Goal: Transaction & Acquisition: Purchase product/service

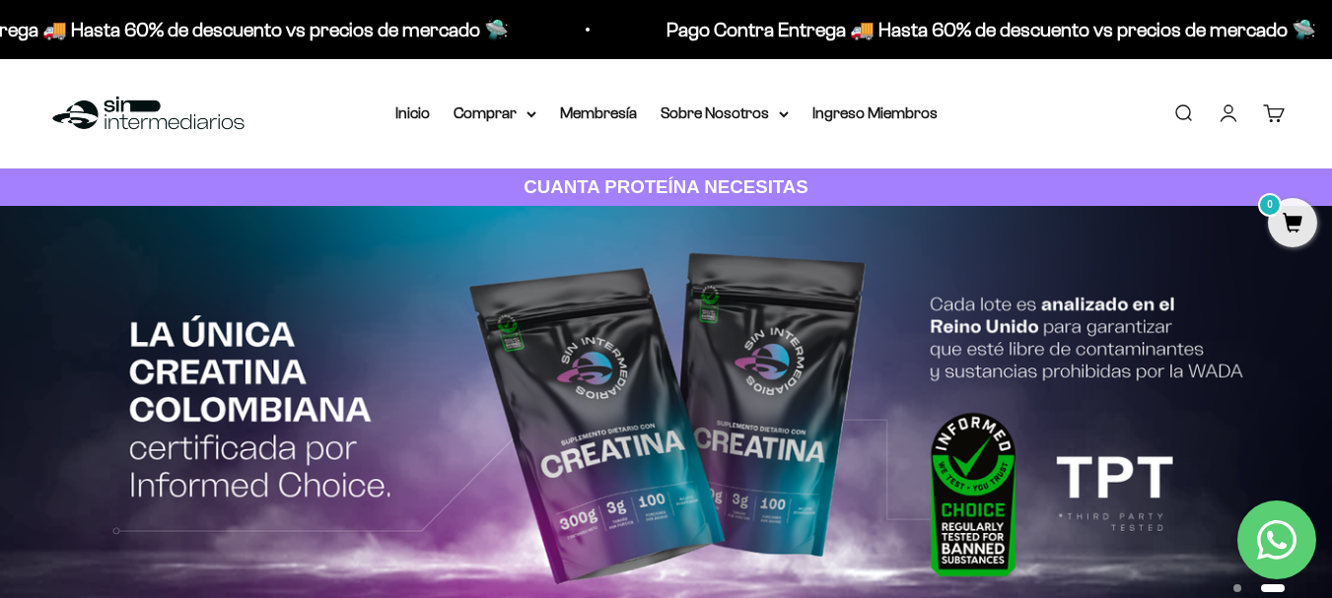
click at [1272, 542] on icon "Contact us on WhatsApp" at bounding box center [1276, 540] width 39 height 39
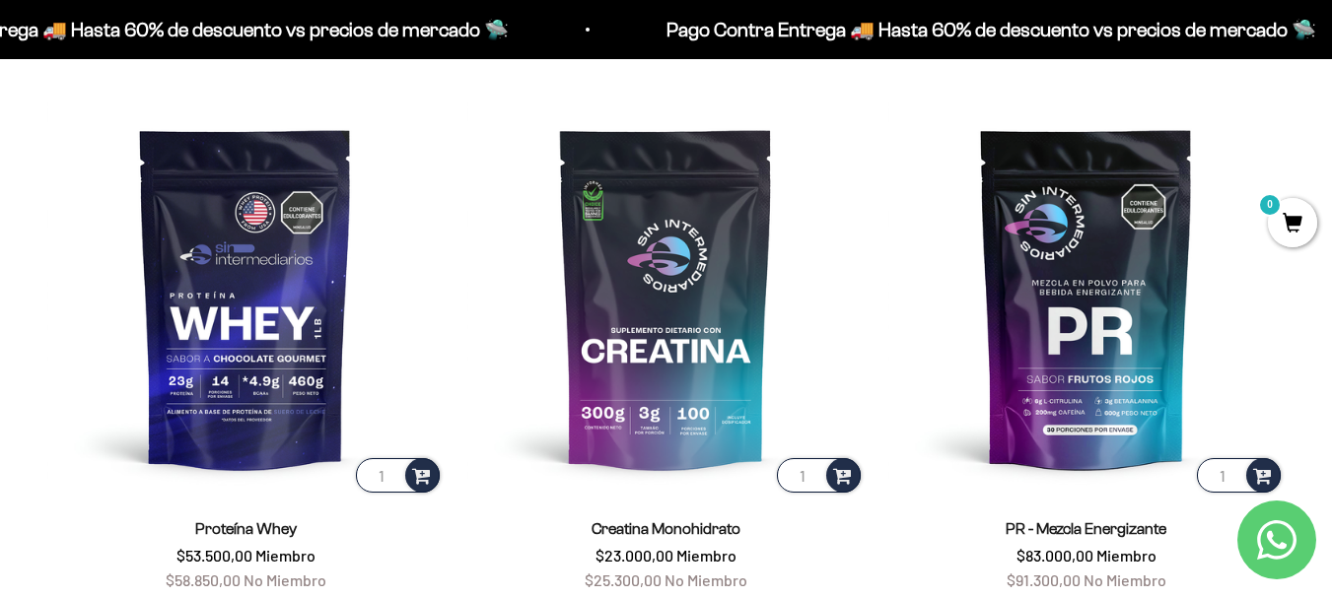
scroll to position [887, 0]
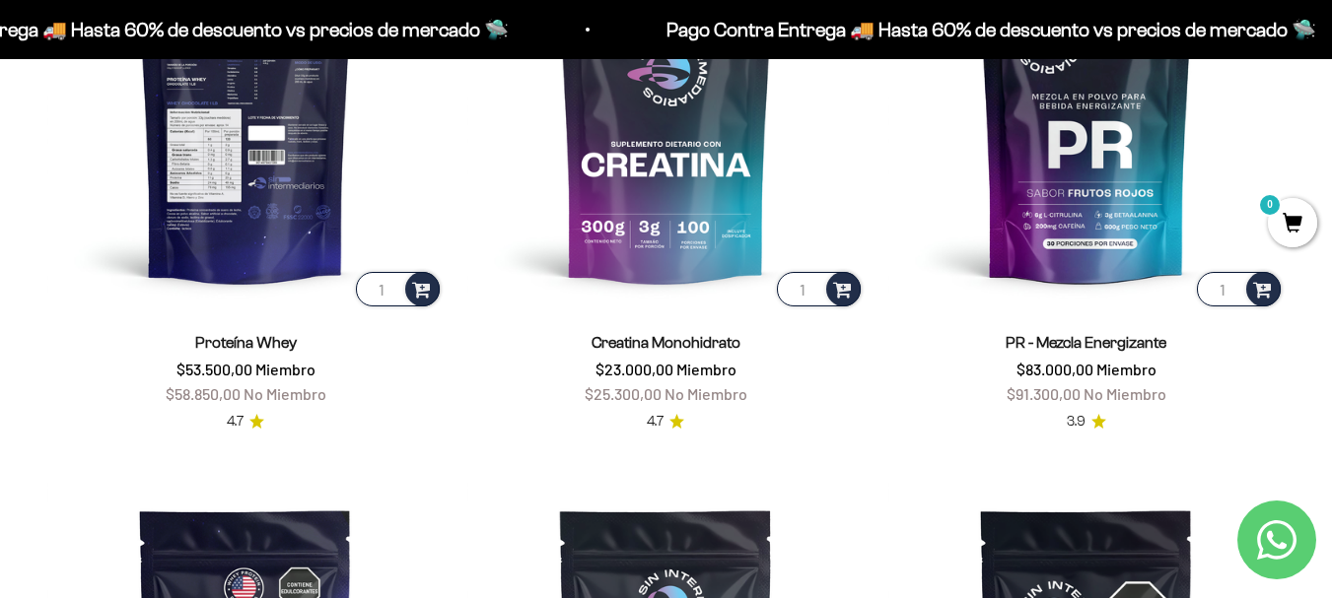
click at [231, 187] on img at bounding box center [245, 111] width 396 height 396
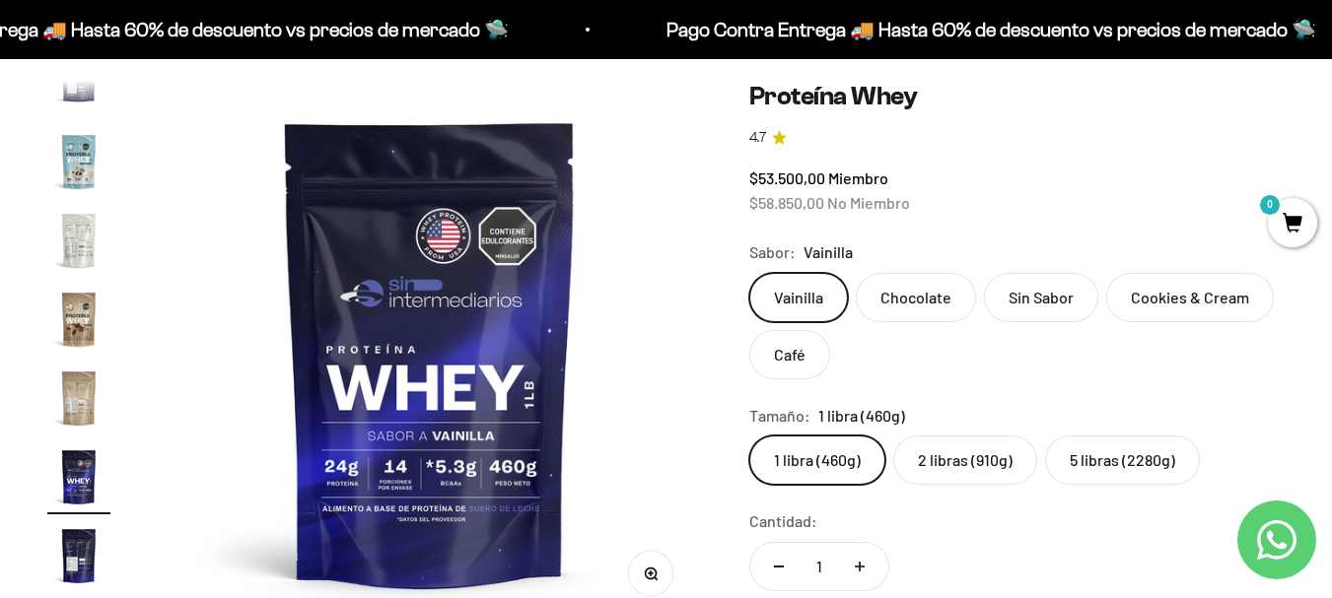
scroll to position [99, 0]
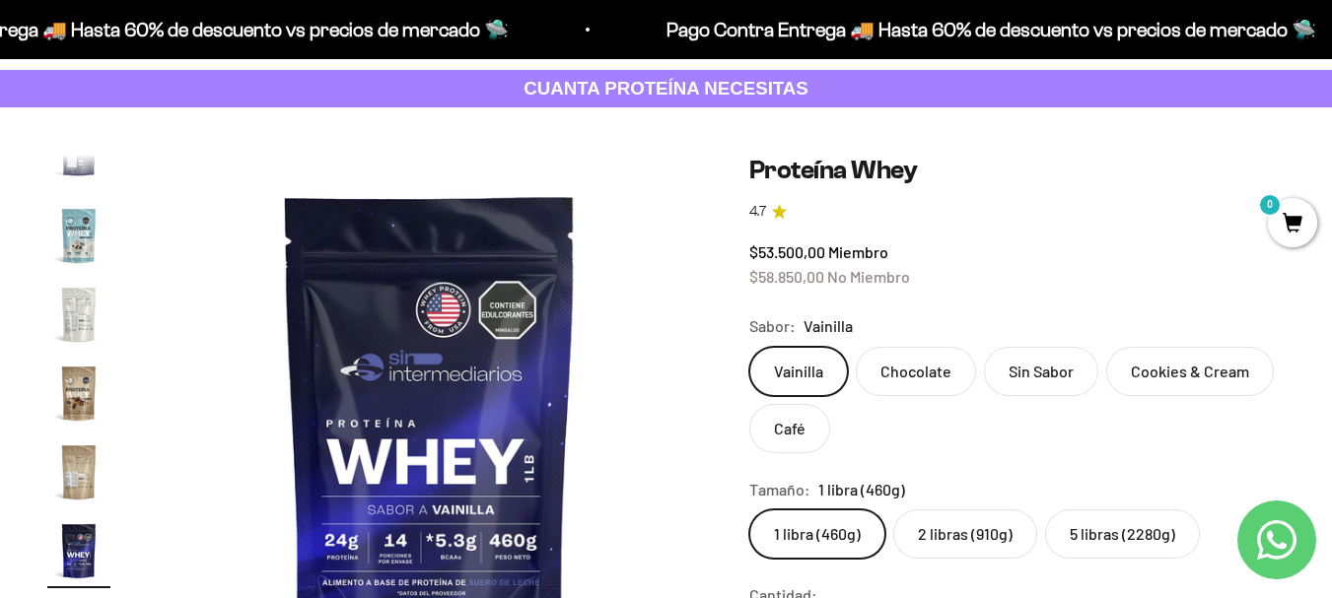
click at [1257, 542] on icon "Contact us on WhatsApp" at bounding box center [1276, 540] width 39 height 39
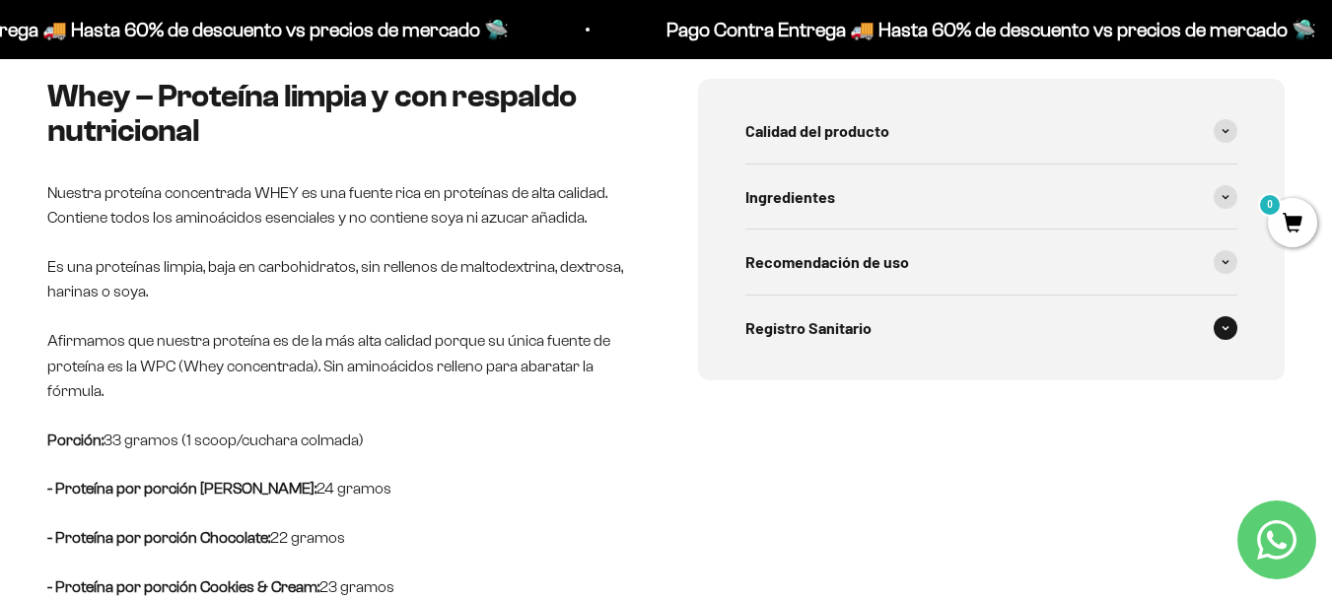
scroll to position [1085, 0]
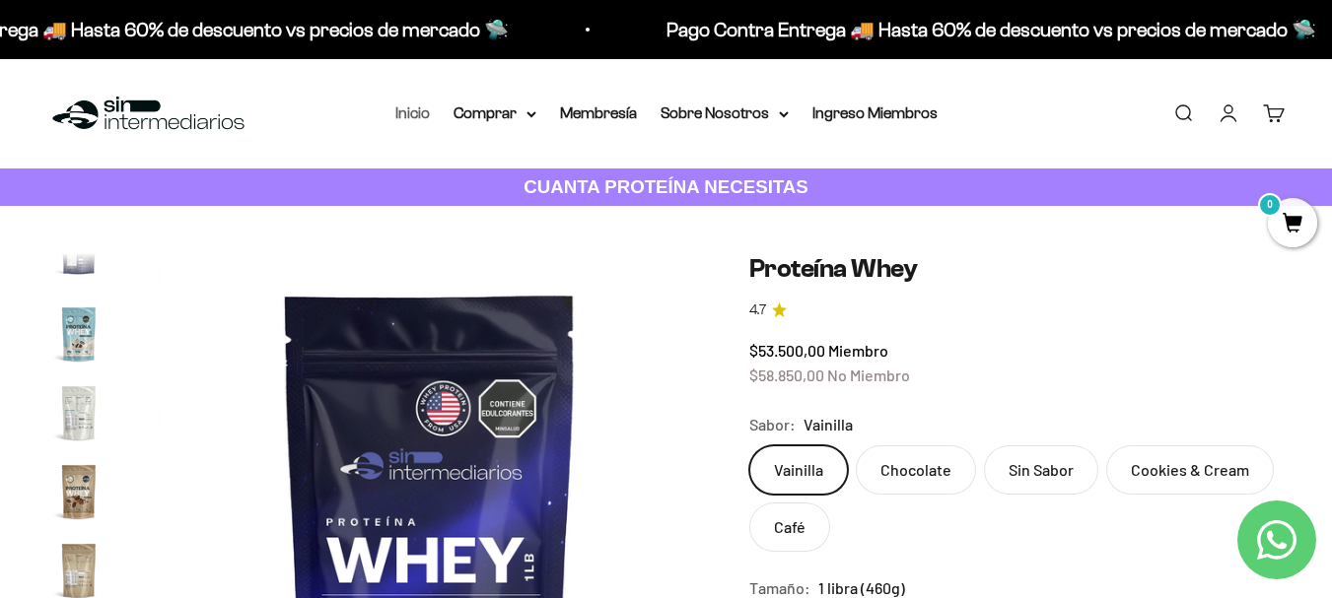
click at [415, 107] on link "Inicio" at bounding box center [412, 113] width 35 height 17
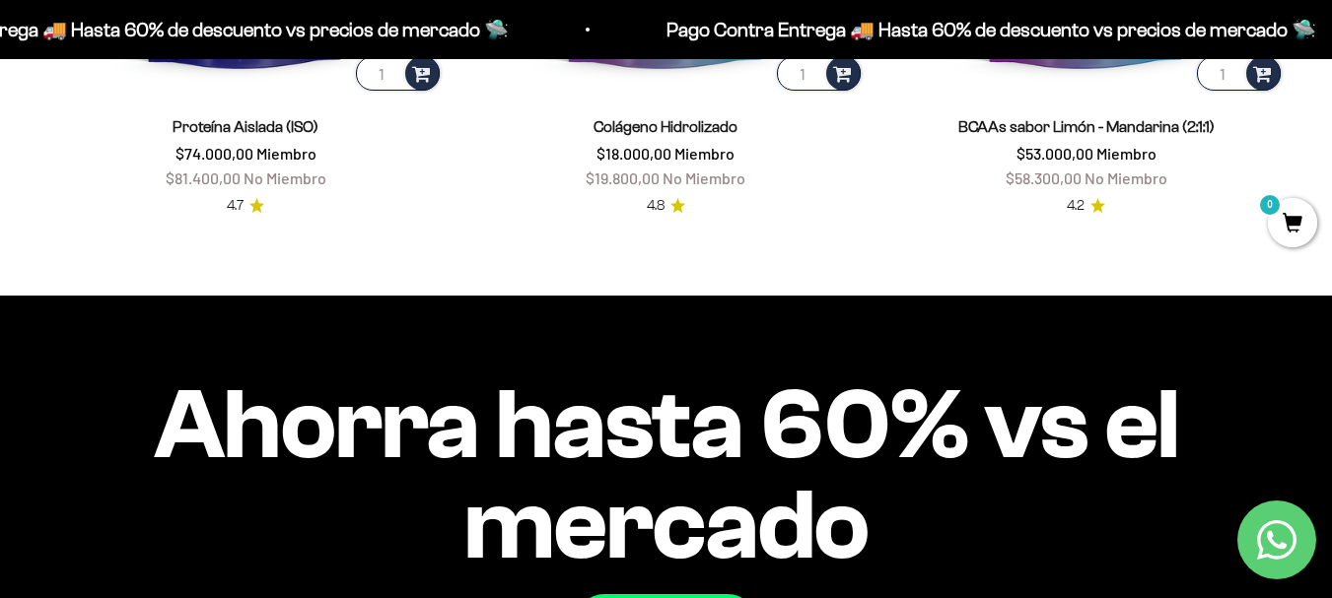
scroll to position [1183, 0]
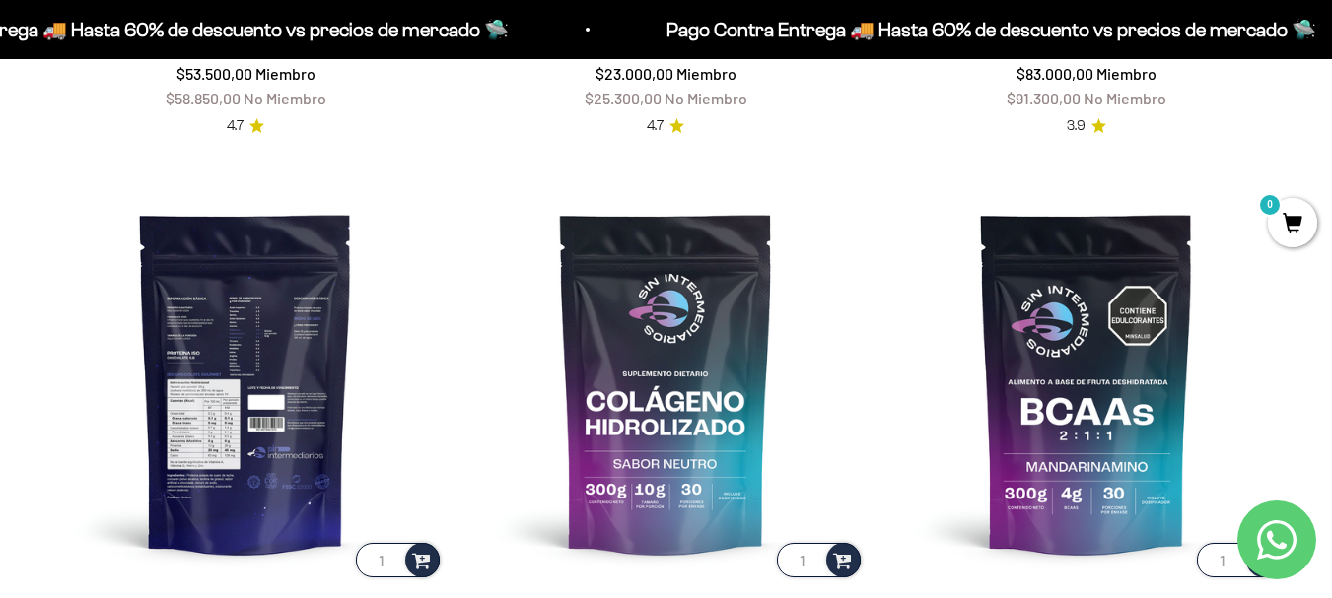
click at [275, 365] on img at bounding box center [245, 382] width 396 height 396
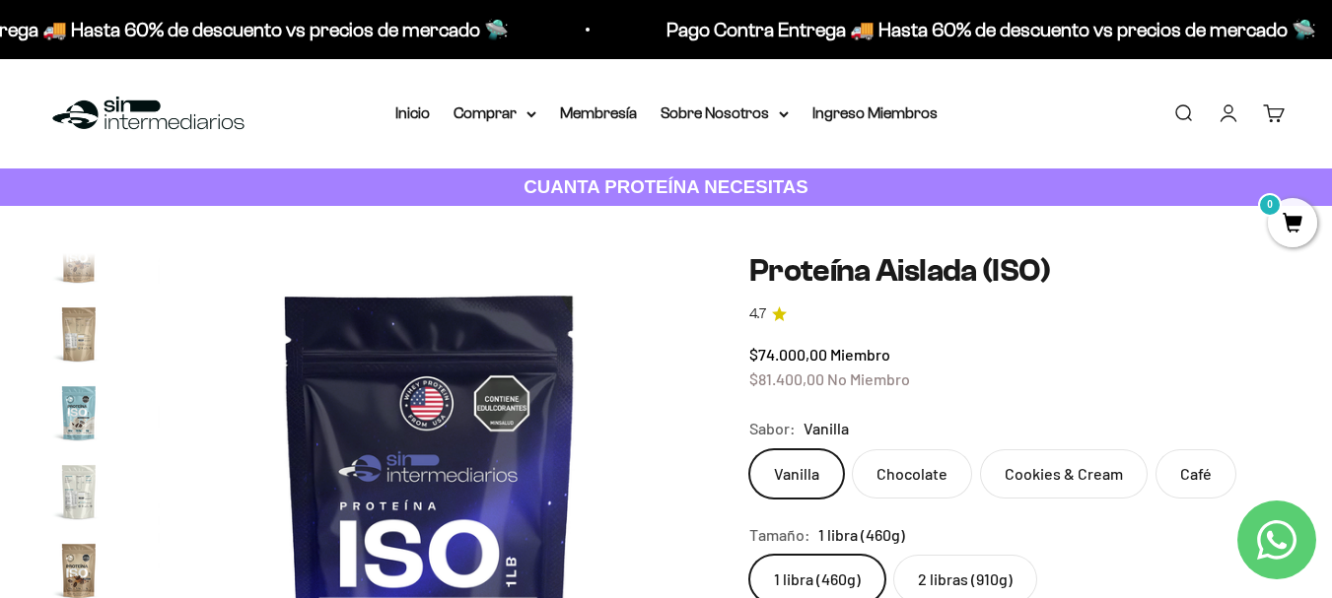
click at [1229, 107] on link "Iniciar sesión" at bounding box center [1229, 114] width 22 height 22
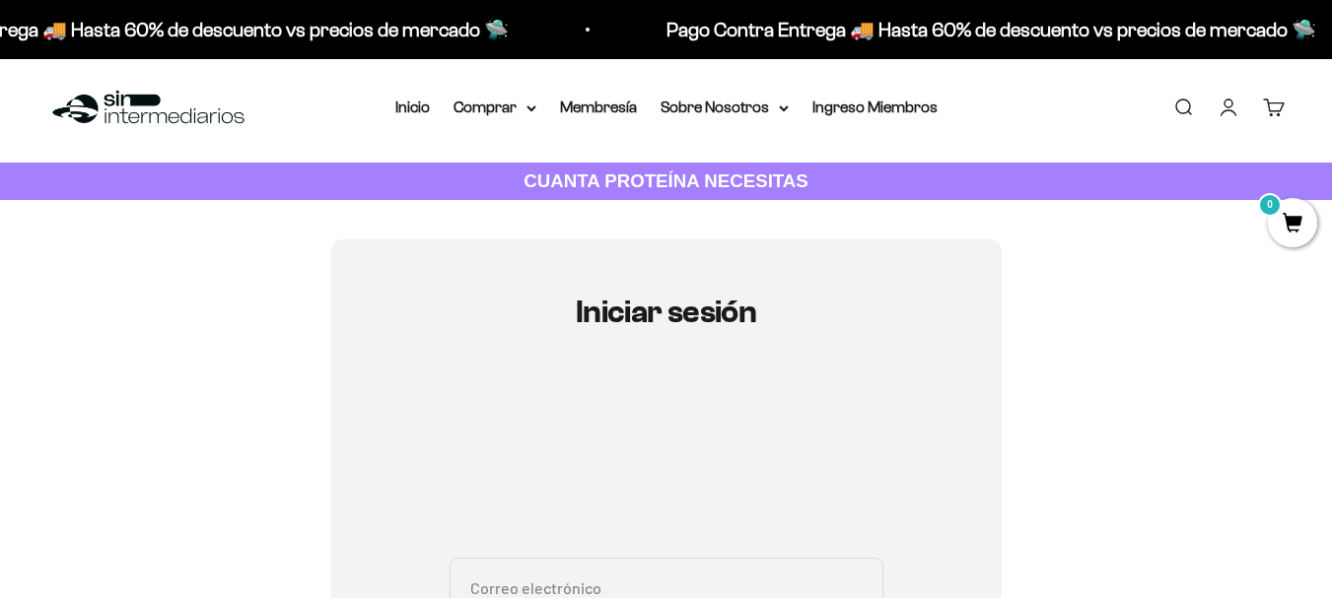
scroll to position [197, 0]
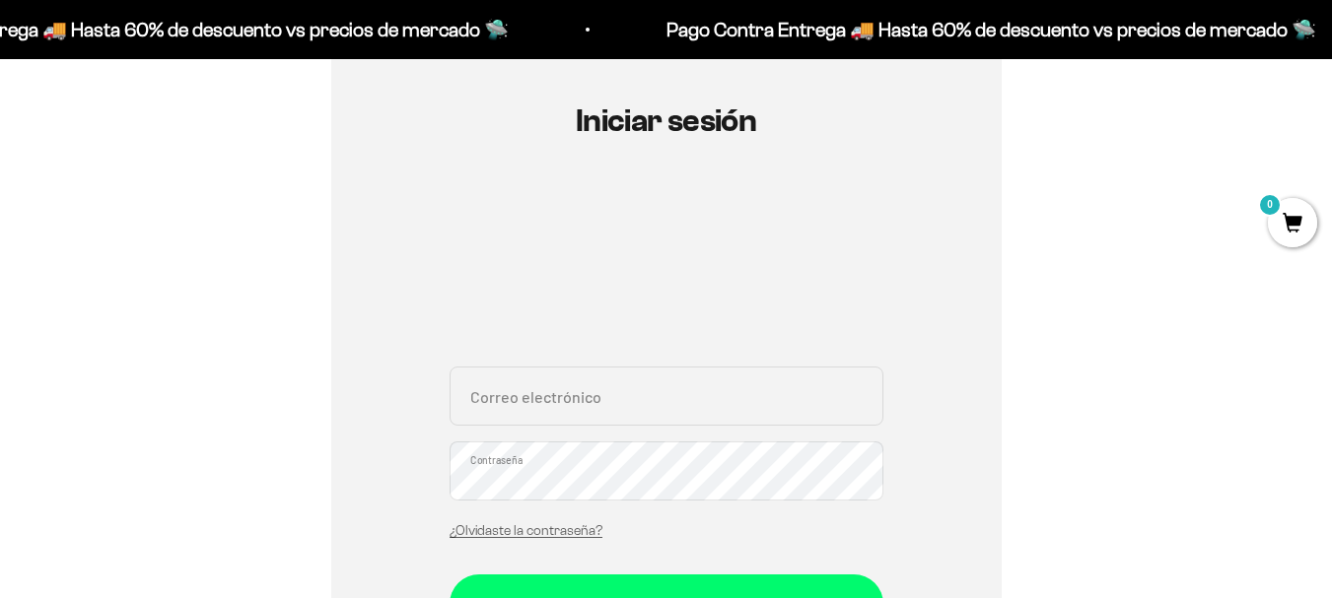
click at [599, 400] on input "Correo electrónico" at bounding box center [667, 396] width 434 height 59
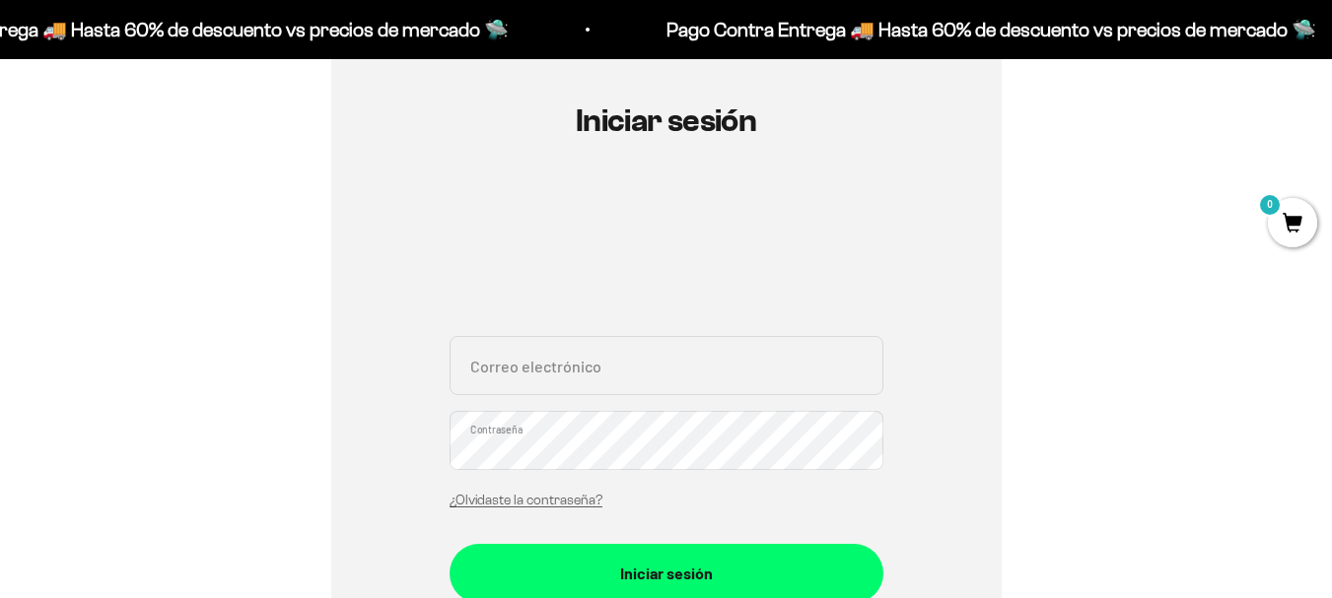
click at [621, 367] on input "Correo electrónico" at bounding box center [667, 365] width 434 height 59
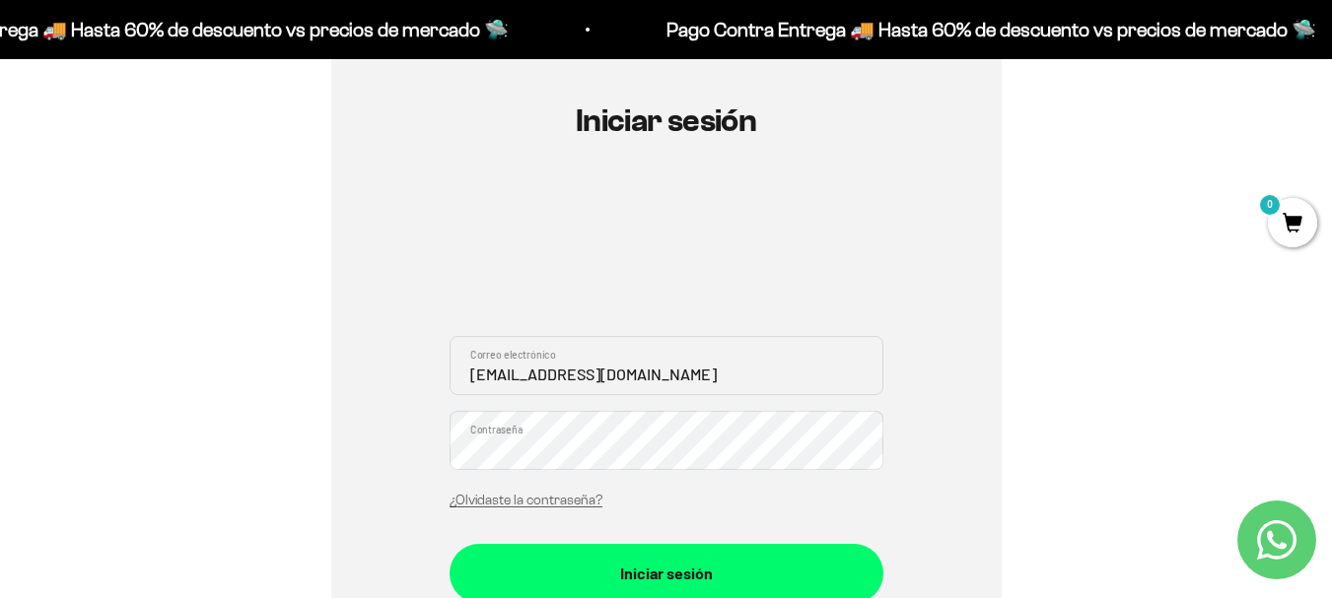
type input "angrindu0617@hotmail.com"
click at [450, 544] on button "Iniciar sesión" at bounding box center [667, 573] width 434 height 59
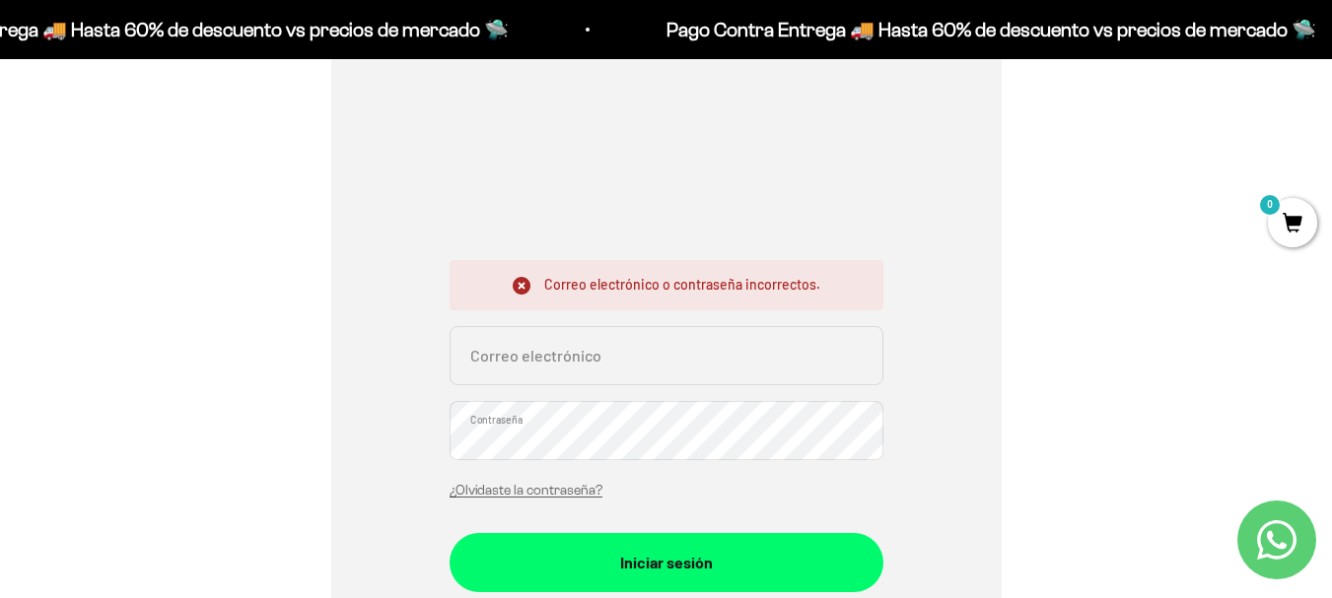
scroll to position [296, 0]
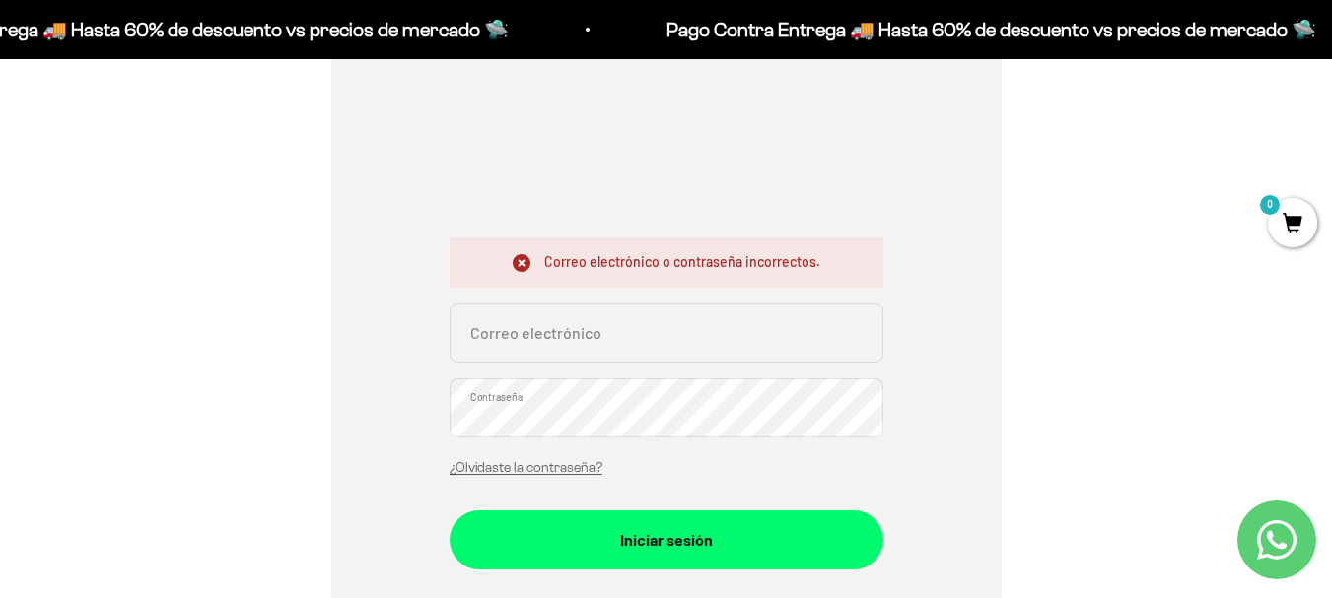
click at [703, 336] on input "Correo electrónico" at bounding box center [667, 333] width 434 height 59
type input "[EMAIL_ADDRESS][DOMAIN_NAME]"
click at [450, 511] on button "Iniciar sesión" at bounding box center [667, 540] width 434 height 59
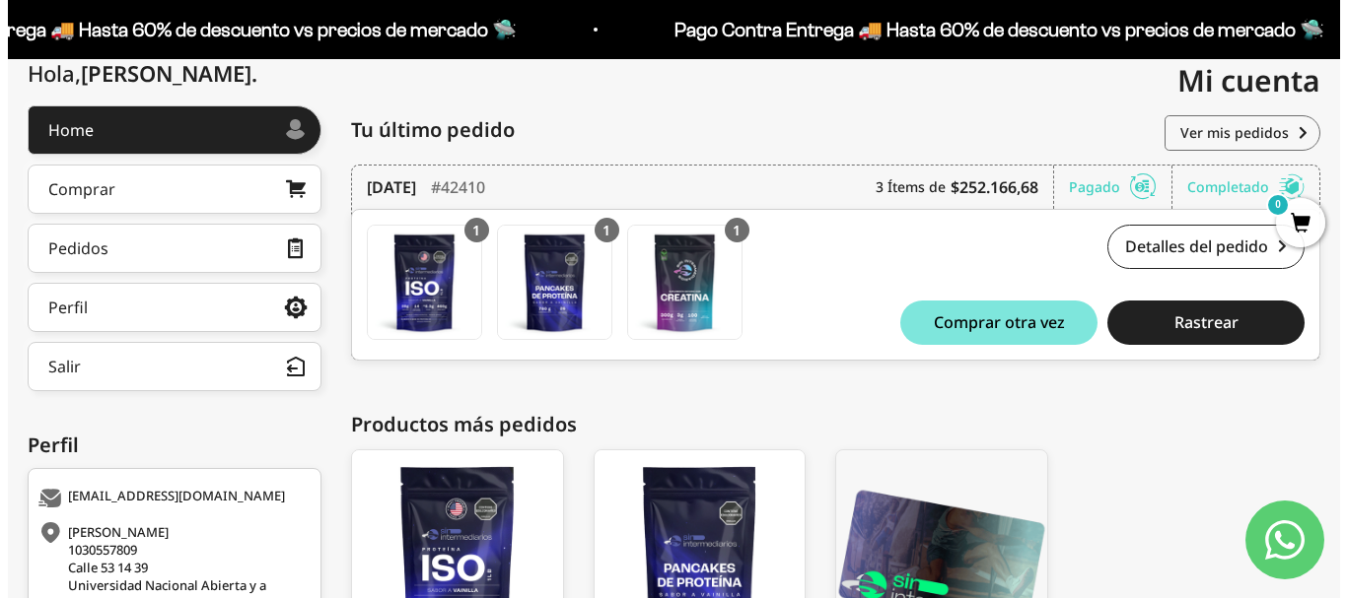
scroll to position [197, 0]
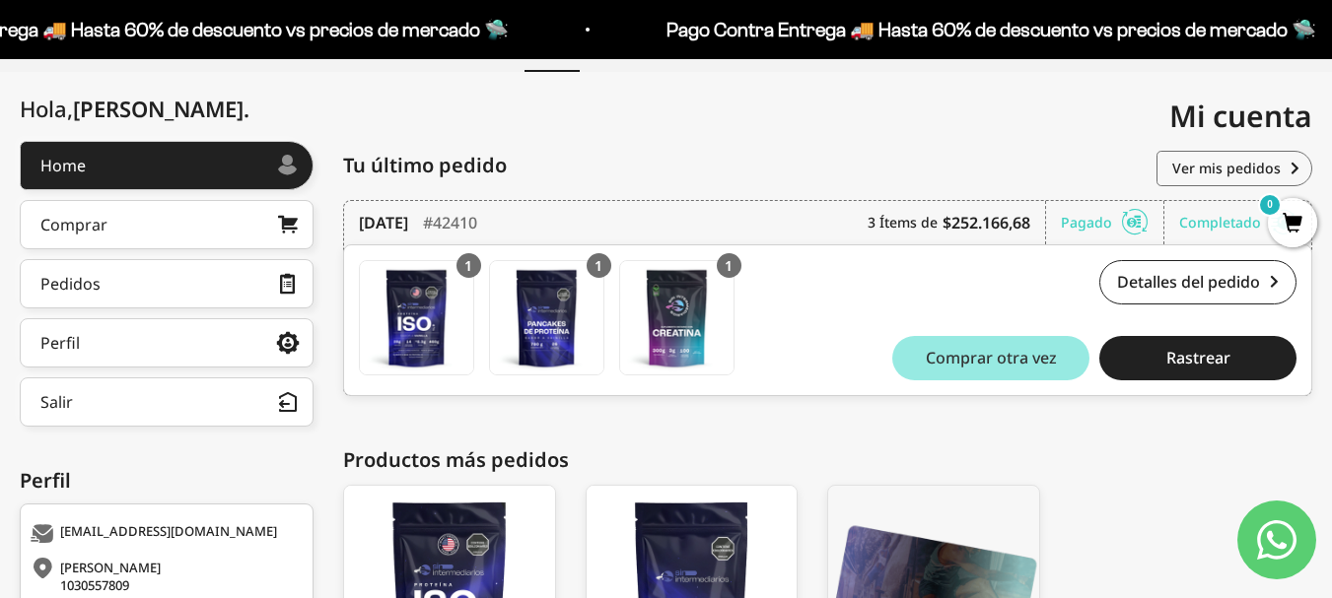
click at [1062, 349] on button "Comprar otra vez" at bounding box center [990, 358] width 197 height 44
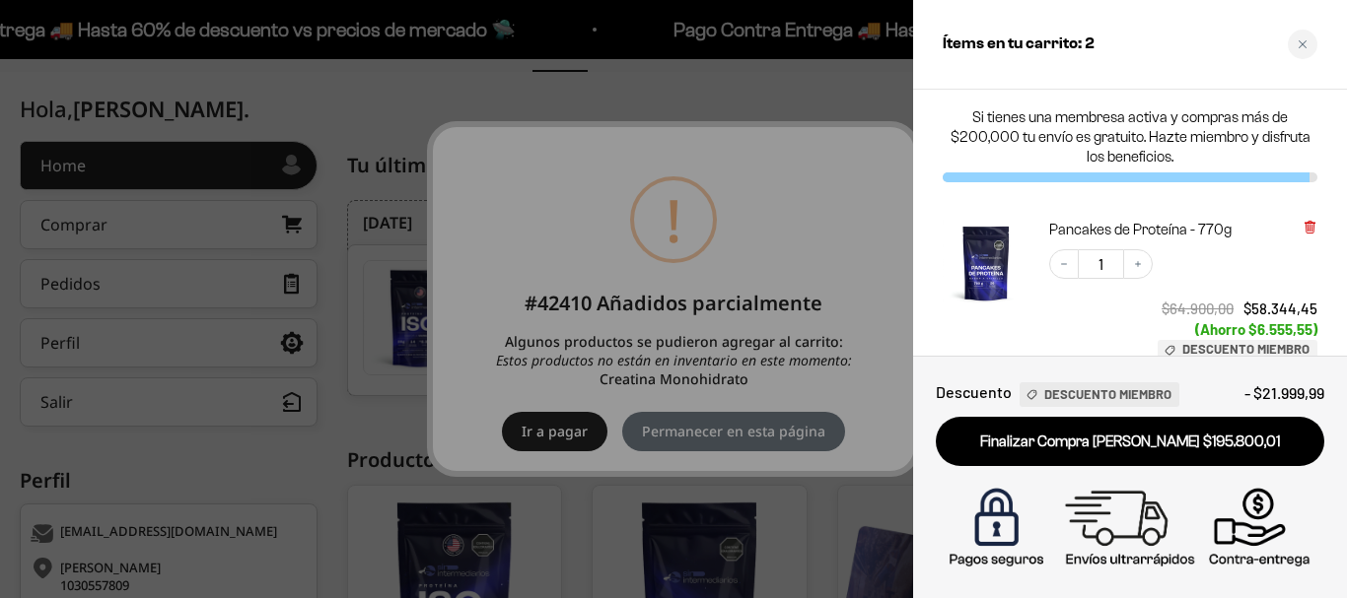
click at [1313, 227] on icon at bounding box center [1309, 228] width 8 height 10
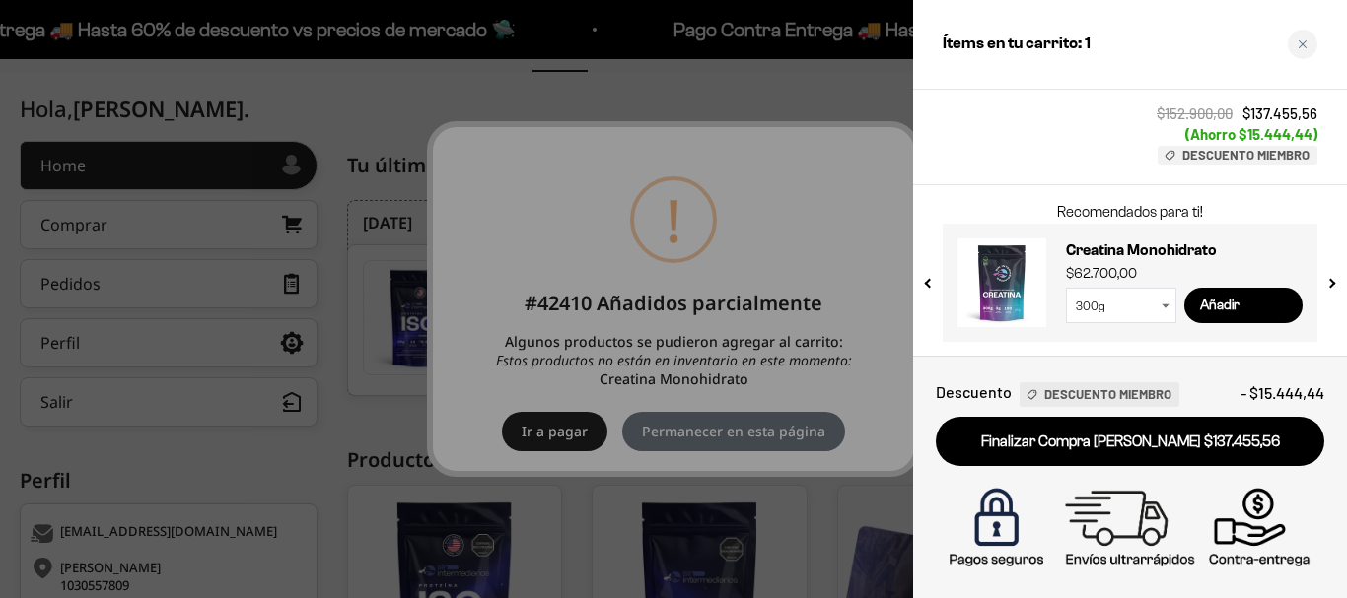
scroll to position [246, 0]
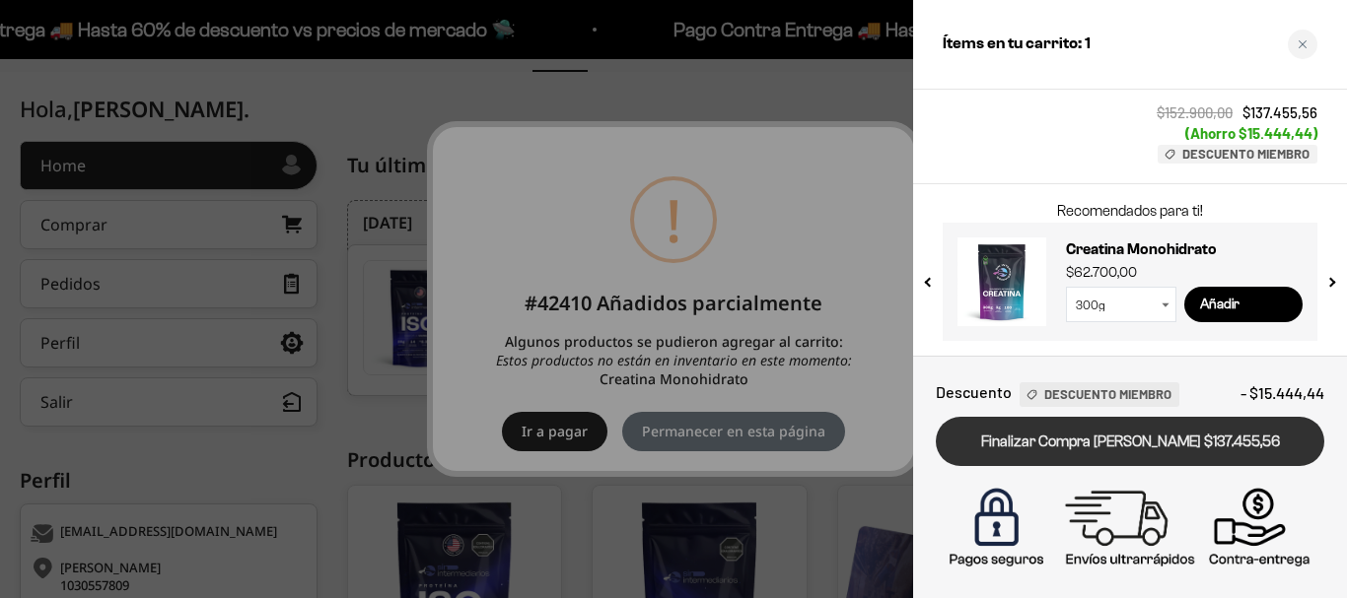
click at [1192, 437] on link "Finalizar Compra [PERSON_NAME] $137.455,56" at bounding box center [1130, 442] width 388 height 50
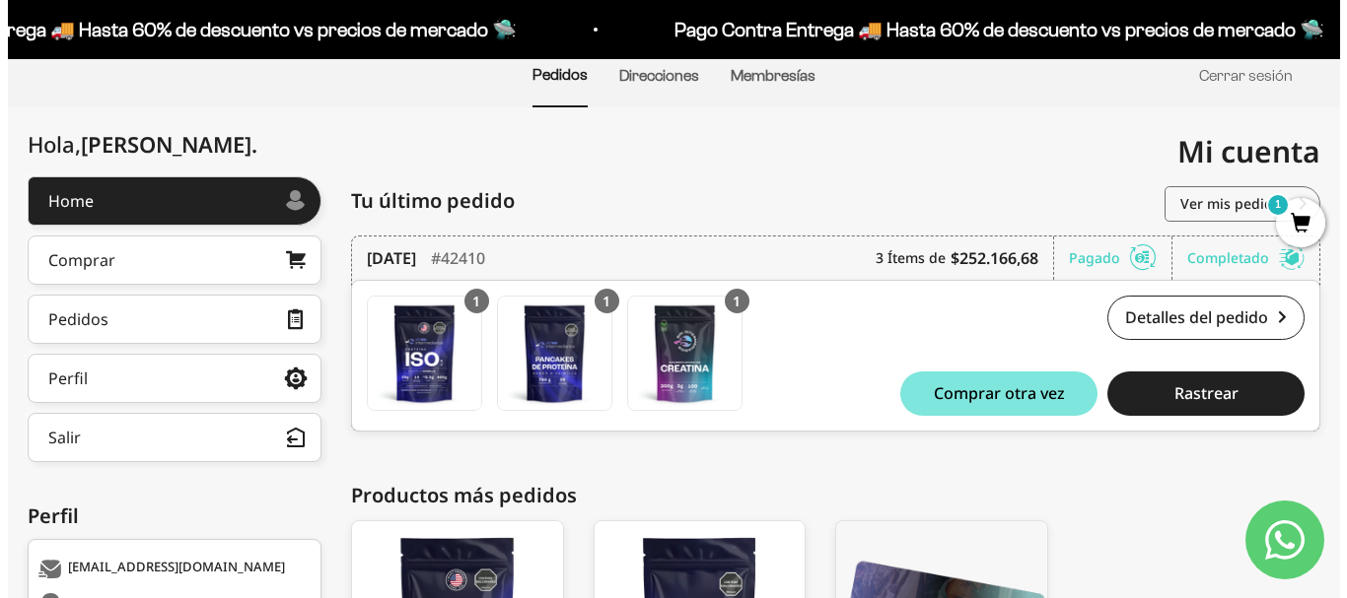
scroll to position [161, 0]
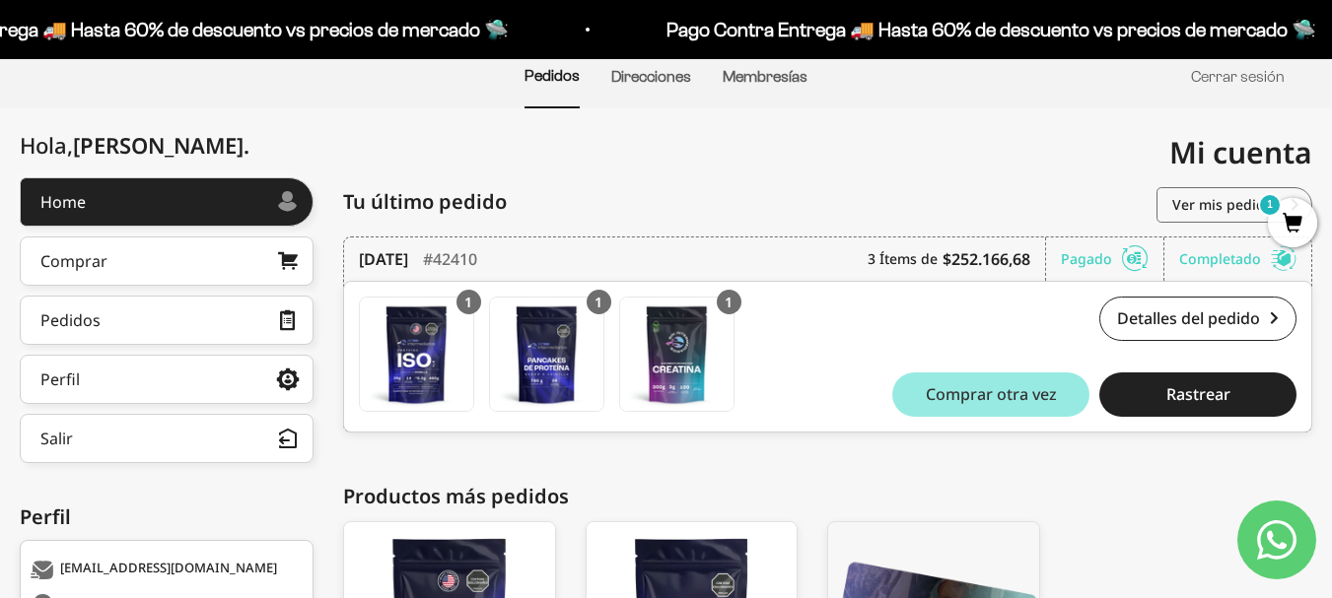
click at [991, 402] on span "Comprar otra vez" at bounding box center [991, 395] width 131 height 16
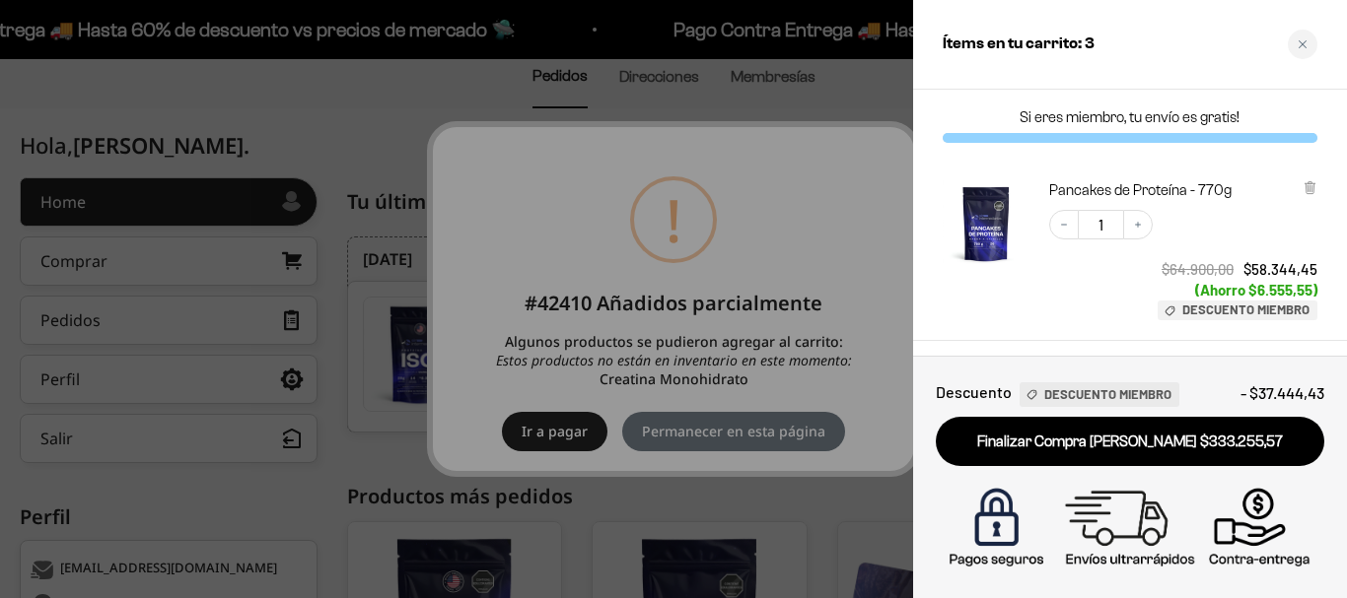
drag, startPoint x: 1311, startPoint y: 188, endPoint x: 1310, endPoint y: 226, distance: 37.5
click at [1310, 188] on icon at bounding box center [1309, 188] width 8 height 10
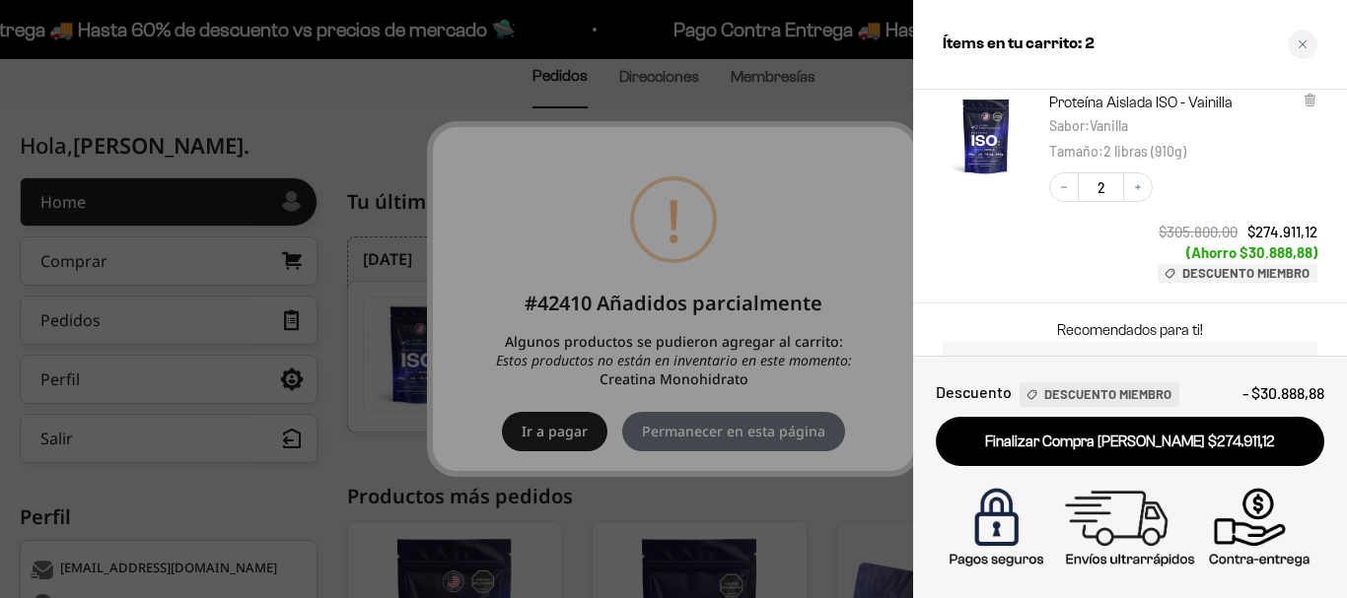
scroll to position [0, 0]
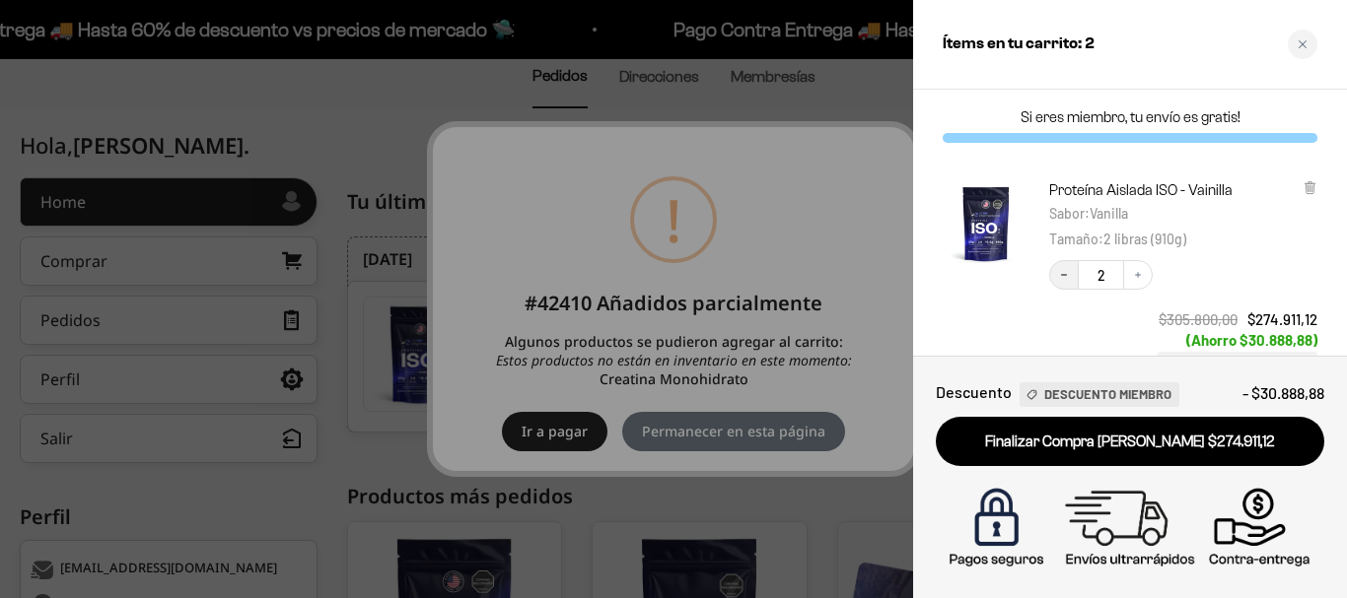
click at [1075, 275] on button "Decrease quantity" at bounding box center [1064, 275] width 30 height 30
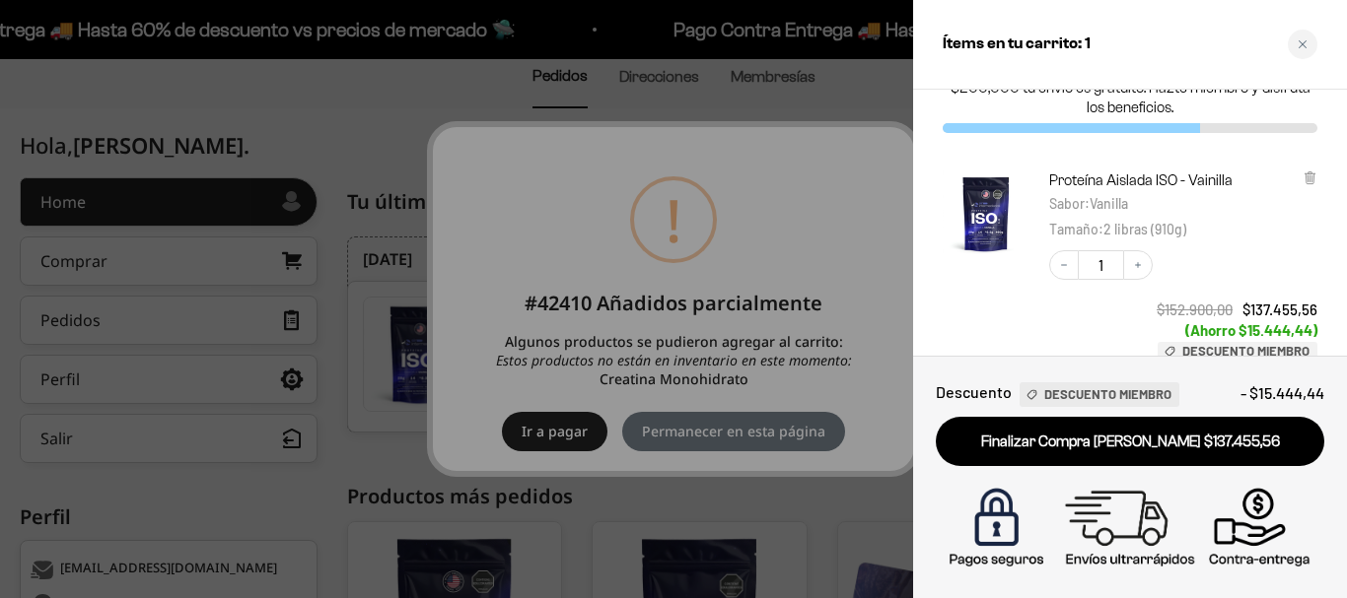
scroll to position [246, 0]
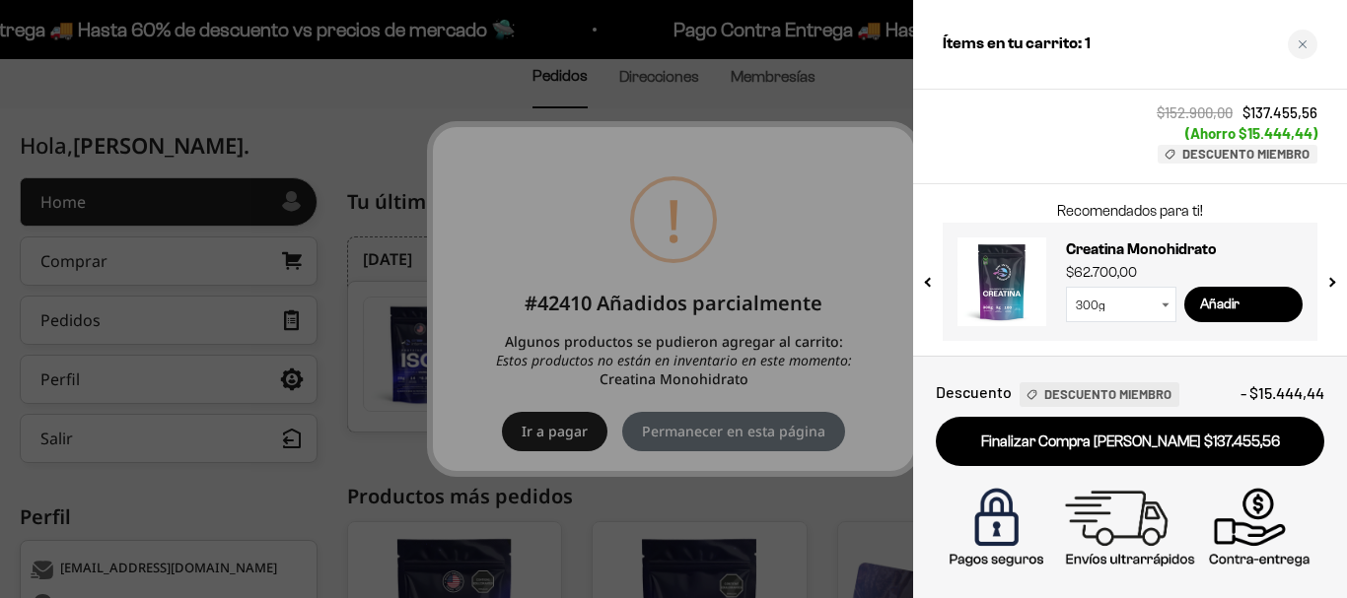
click at [1168, 308] on select "300g 100g" at bounding box center [1121, 304] width 110 height 35
click at [1066, 287] on select "300g 100g" at bounding box center [1121, 304] width 110 height 35
click at [1257, 308] on input "Añadir" at bounding box center [1243, 304] width 118 height 35
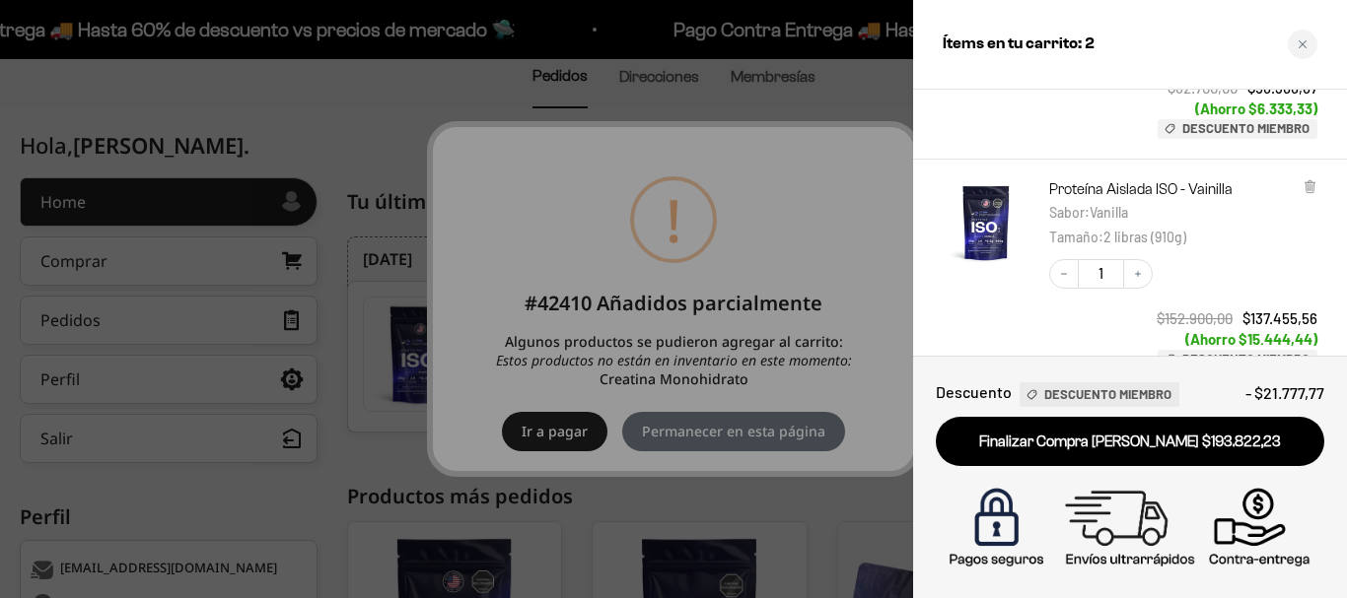
scroll to position [453, 0]
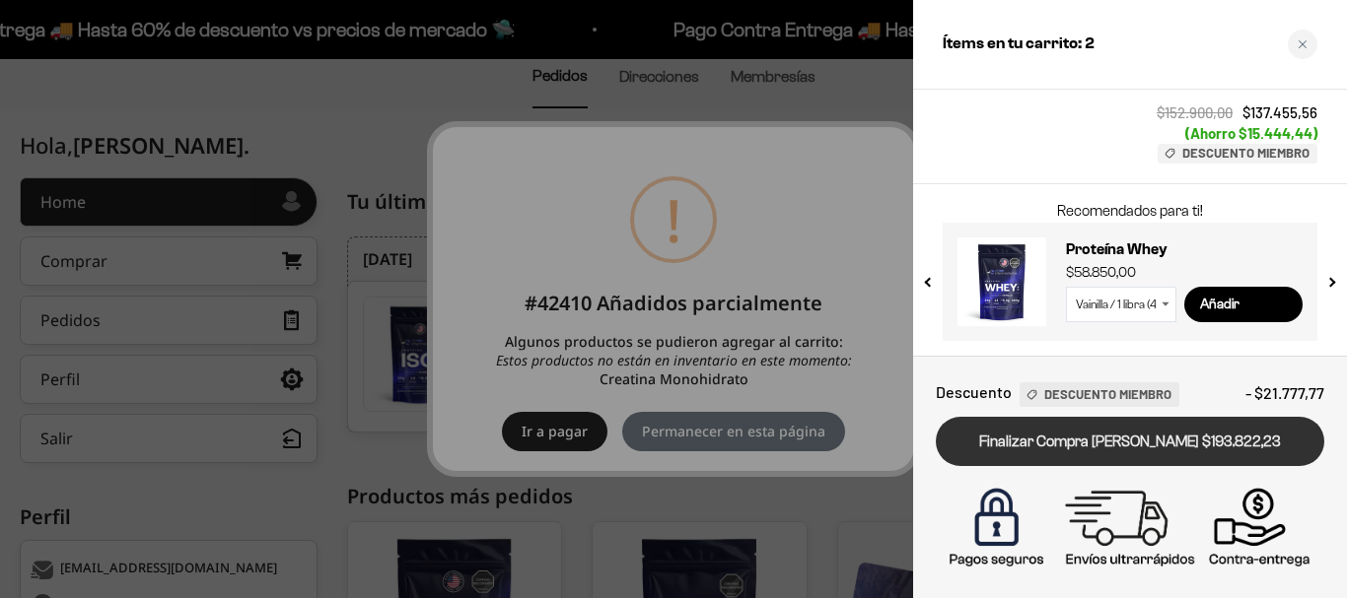
click at [1131, 451] on link "Finalizar Compra [PERSON_NAME] $193.822,23" at bounding box center [1130, 442] width 388 height 50
